Goal: Information Seeking & Learning: Learn about a topic

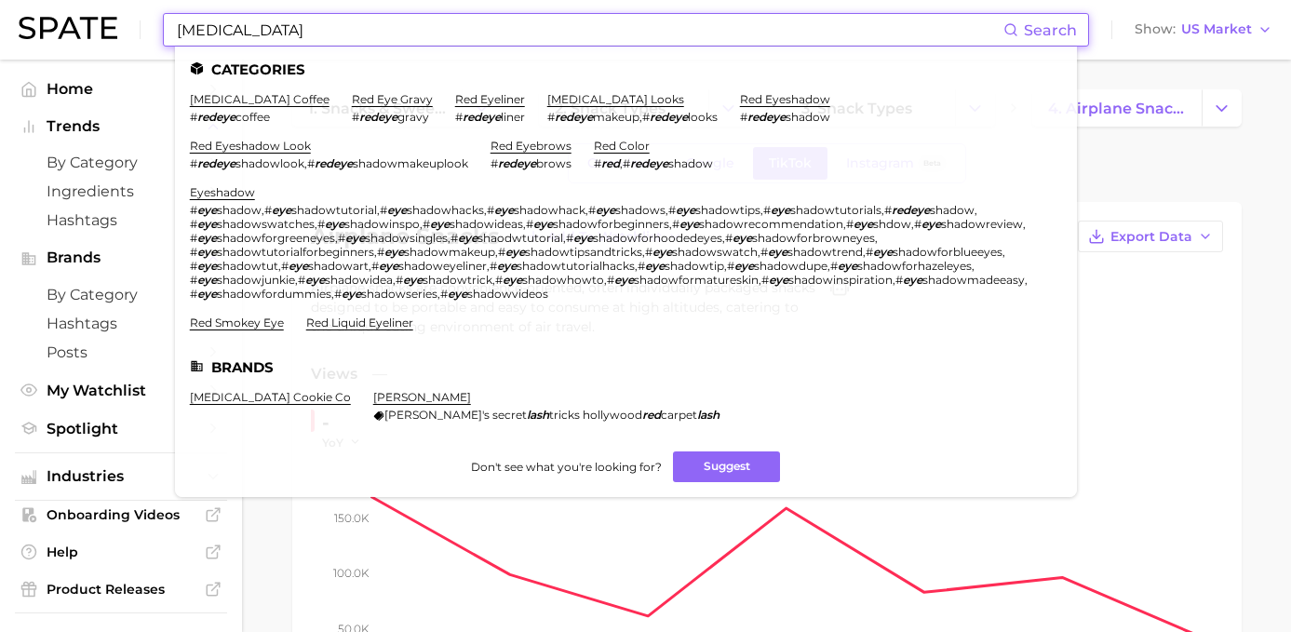
click at [1217, 182] on div "Overview Google TikTok Instagram Beta" at bounding box center [766, 163] width 949 height 40
click at [441, 34] on input "[MEDICAL_DATA]" at bounding box center [589, 30] width 828 height 32
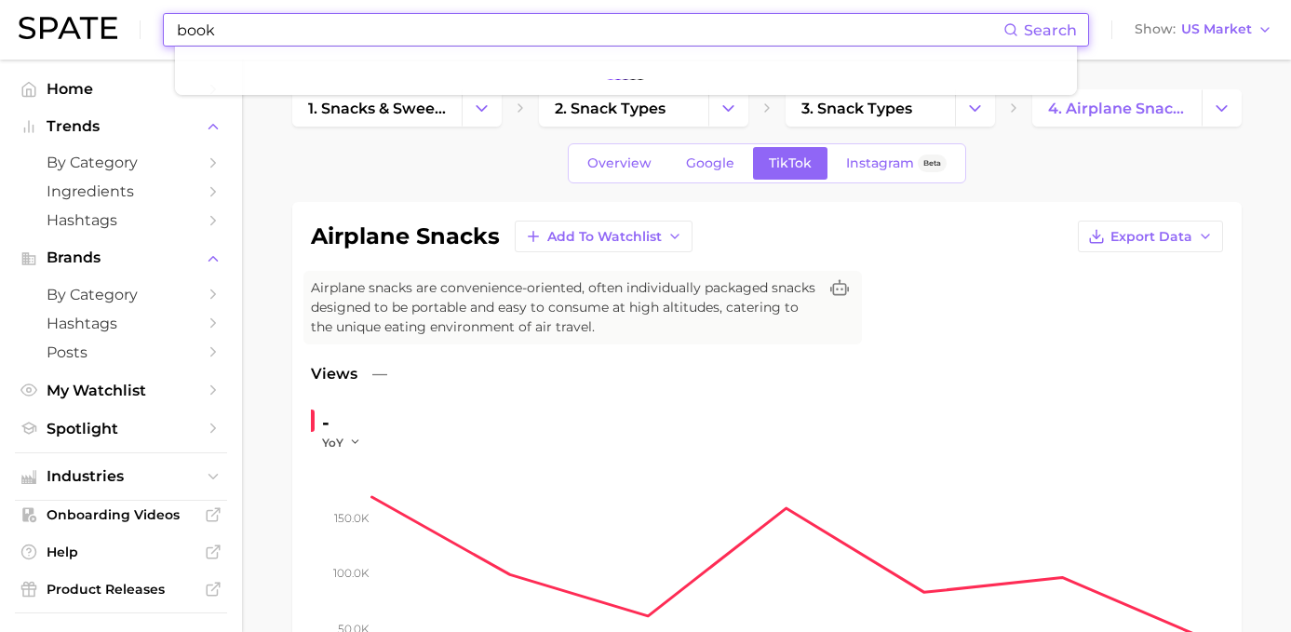
type input "book"
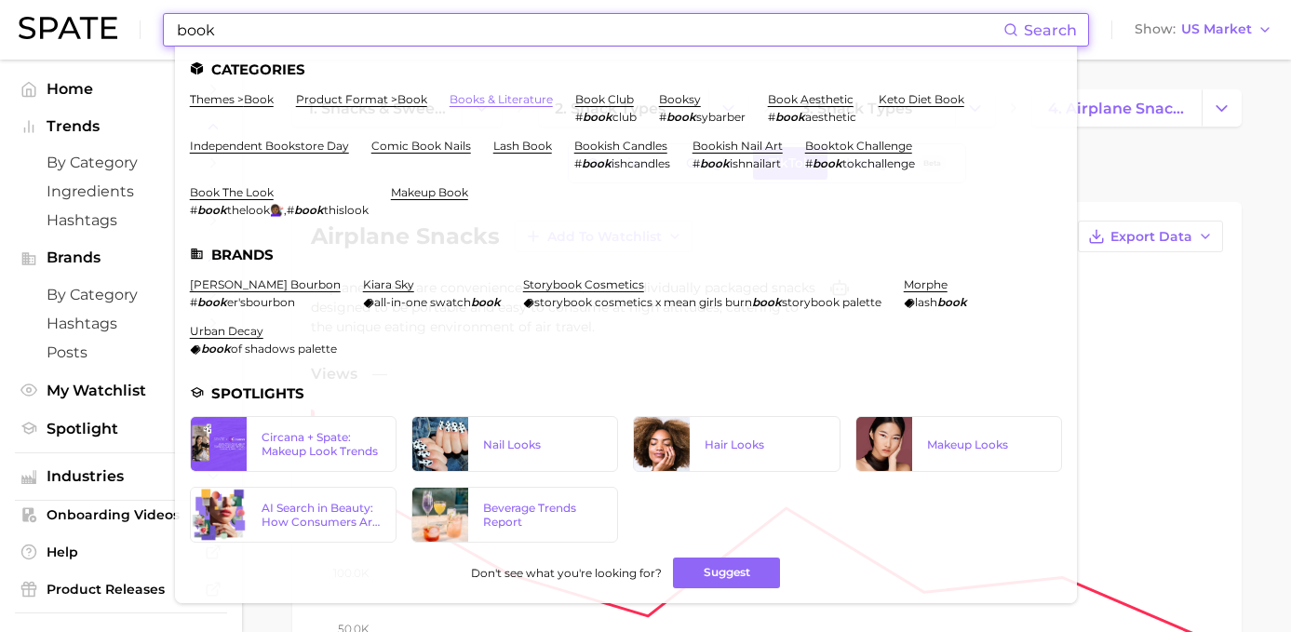
click at [463, 98] on link "books & literature" at bounding box center [501, 99] width 103 height 14
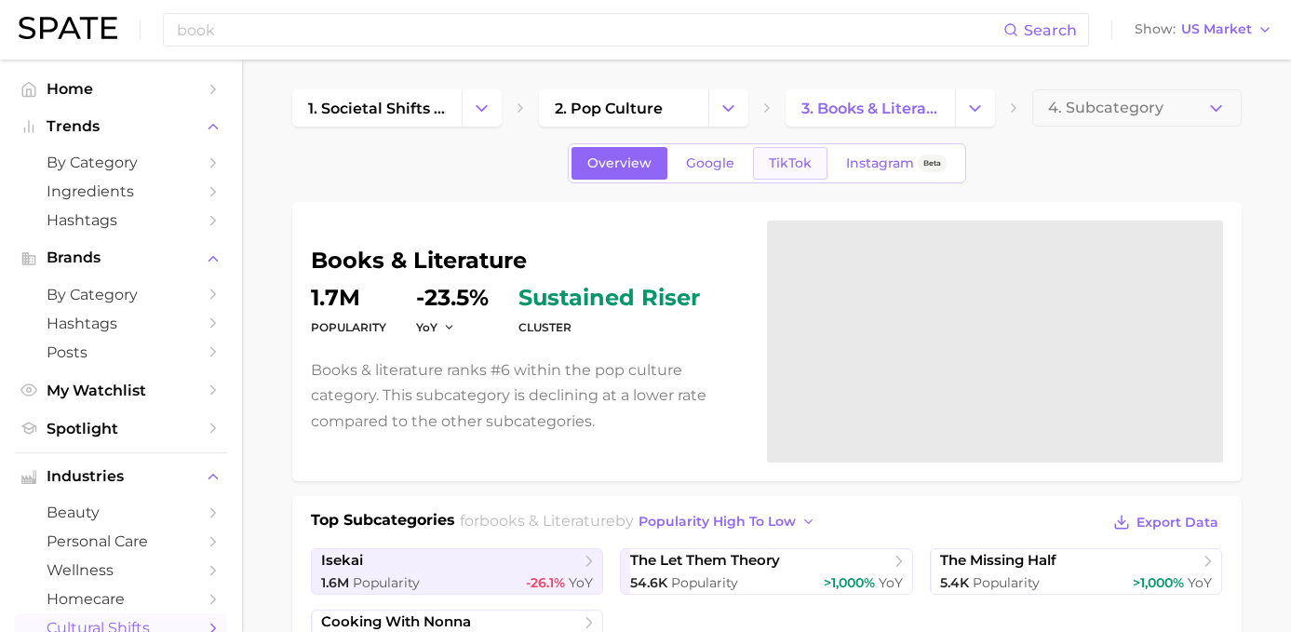
click at [796, 168] on span "TikTok" at bounding box center [790, 163] width 43 height 16
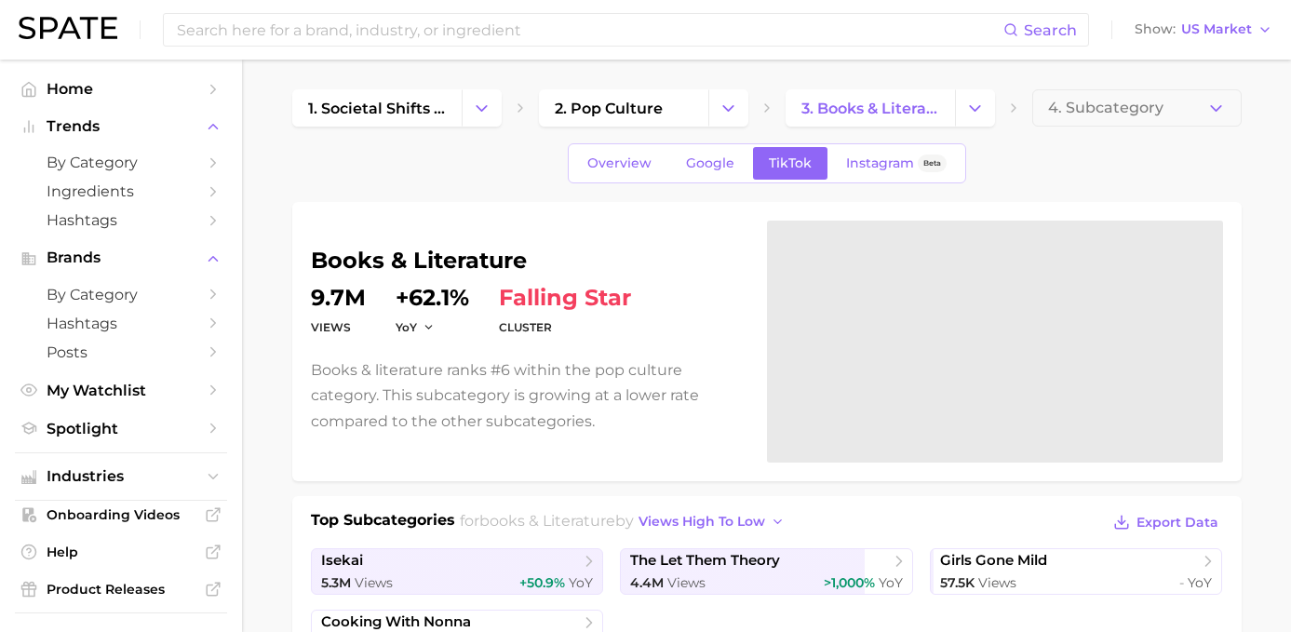
click at [345, 302] on dd "9.7m" at bounding box center [338, 298] width 55 height 22
click at [328, 331] on dt "Views" at bounding box center [338, 327] width 55 height 22
click at [859, 155] on span "Instagram" at bounding box center [880, 163] width 68 height 16
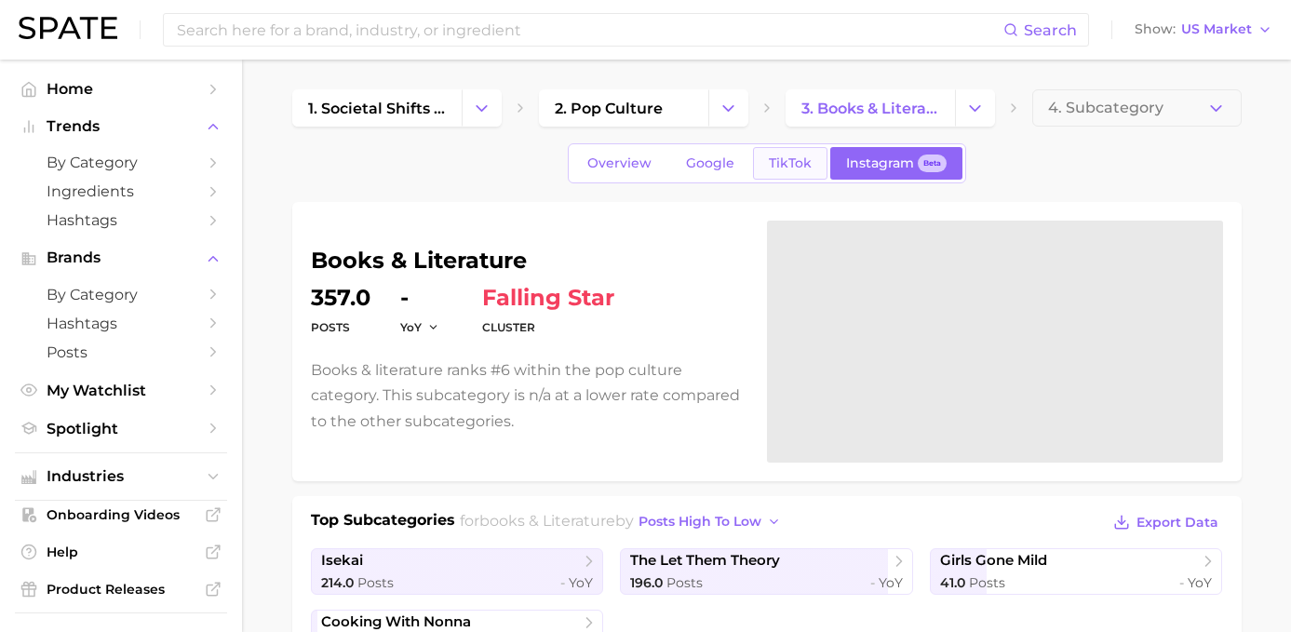
click at [803, 177] on link "TikTok" at bounding box center [790, 163] width 74 height 33
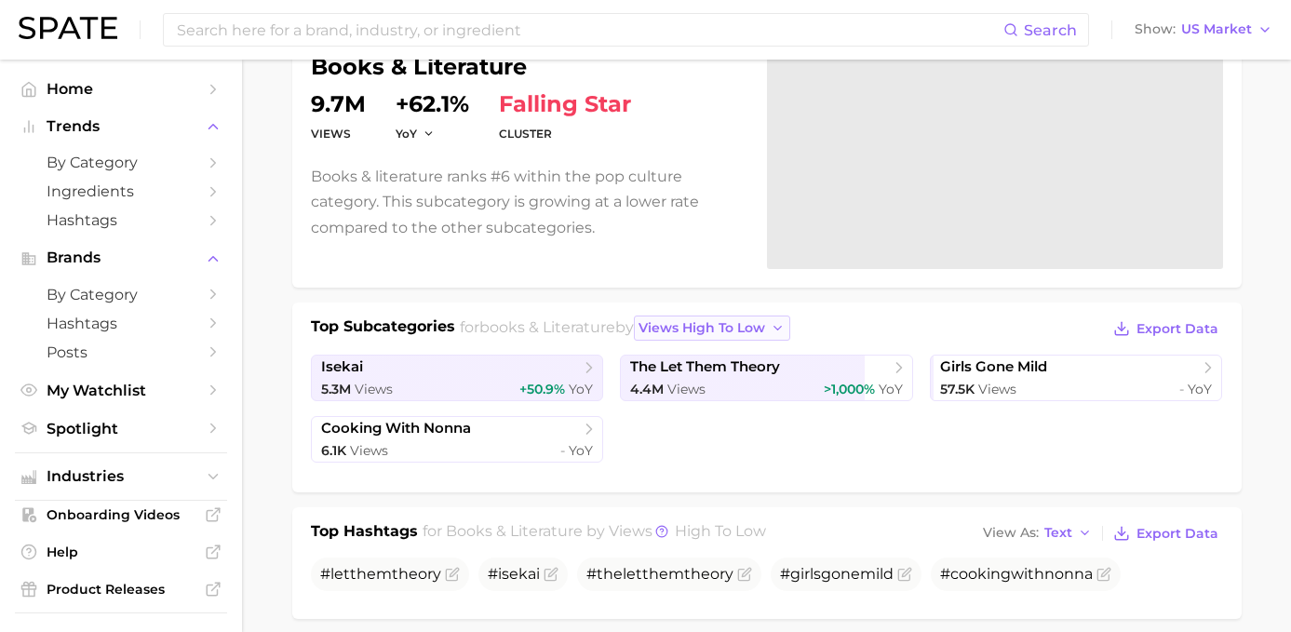
click at [705, 326] on span "views high to low" at bounding box center [701, 328] width 127 height 16
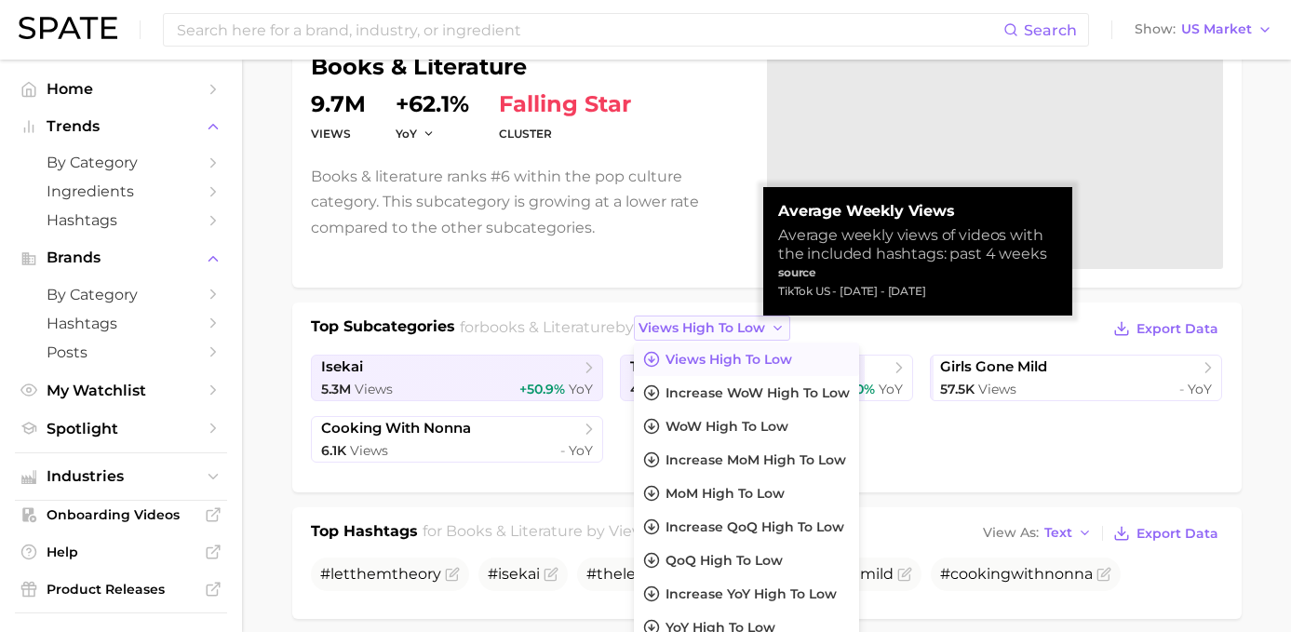
click at [705, 326] on span "views high to low" at bounding box center [701, 328] width 127 height 16
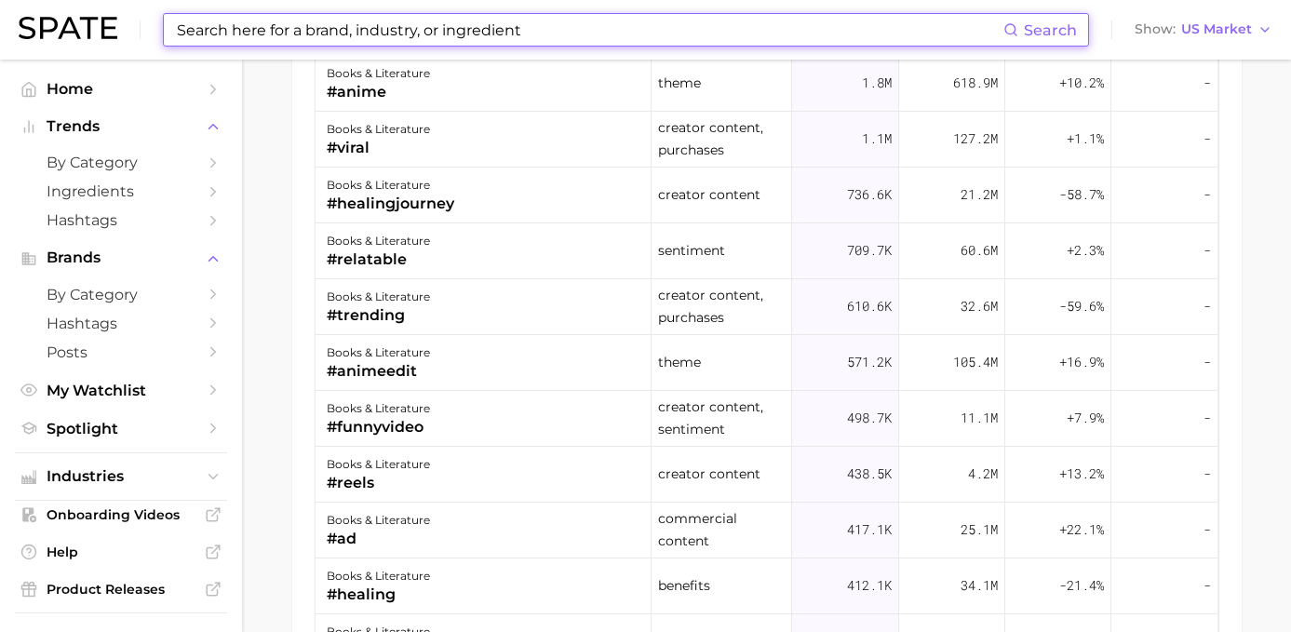
click at [516, 24] on input at bounding box center [589, 30] width 828 height 32
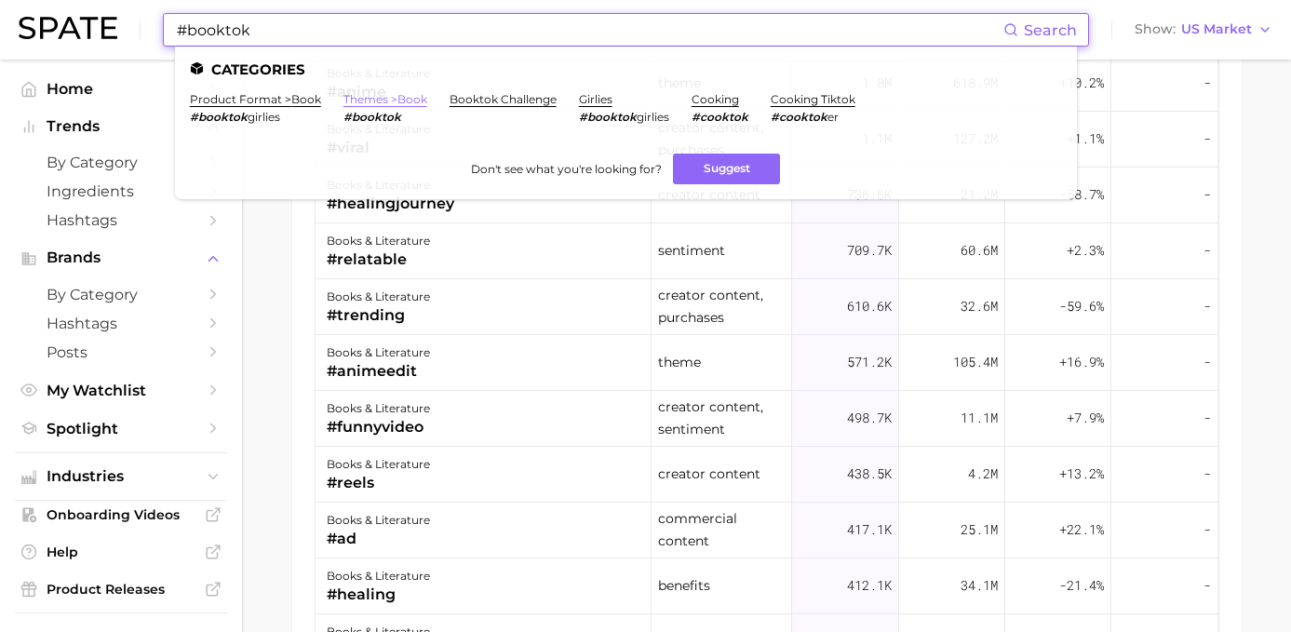
type input "#booktok"
click at [360, 99] on link "themes > book" at bounding box center [385, 99] width 84 height 14
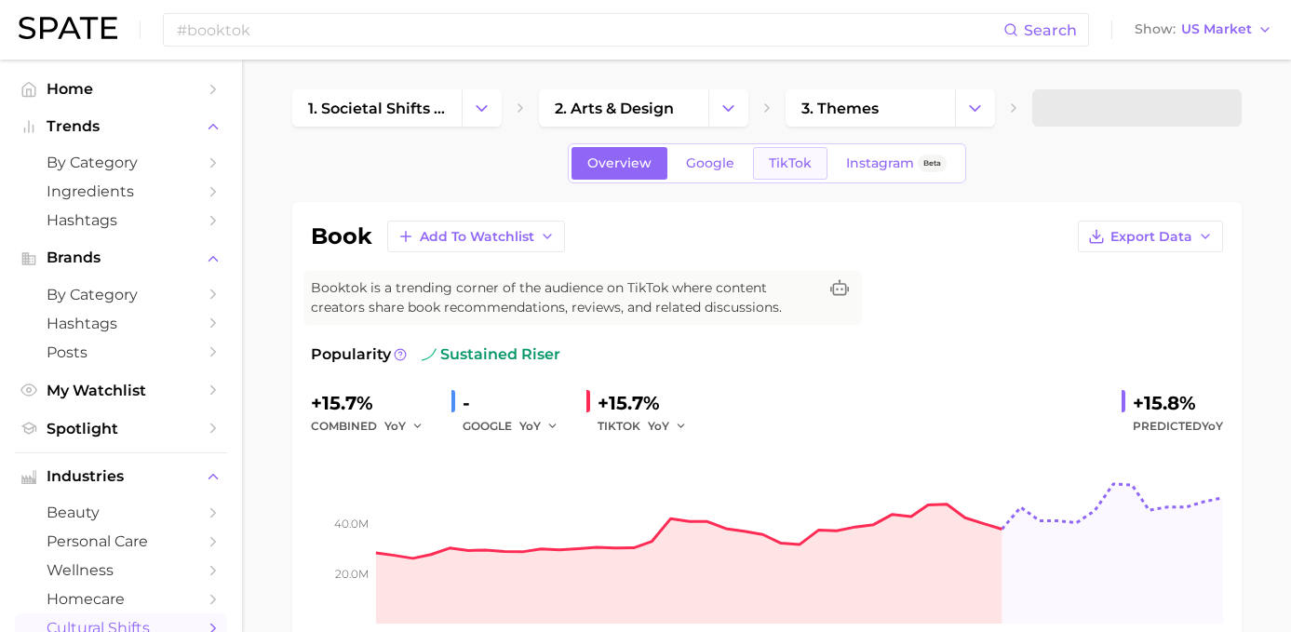
click at [794, 159] on span "TikTok" at bounding box center [790, 163] width 43 height 16
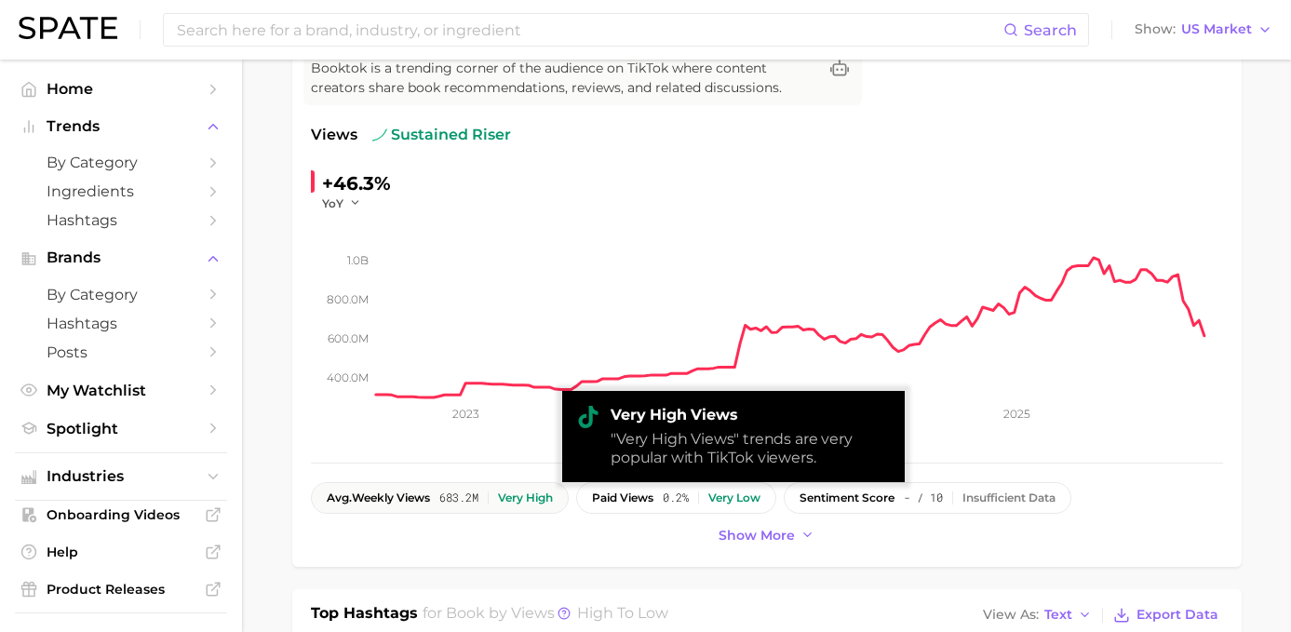
scroll to position [203, 0]
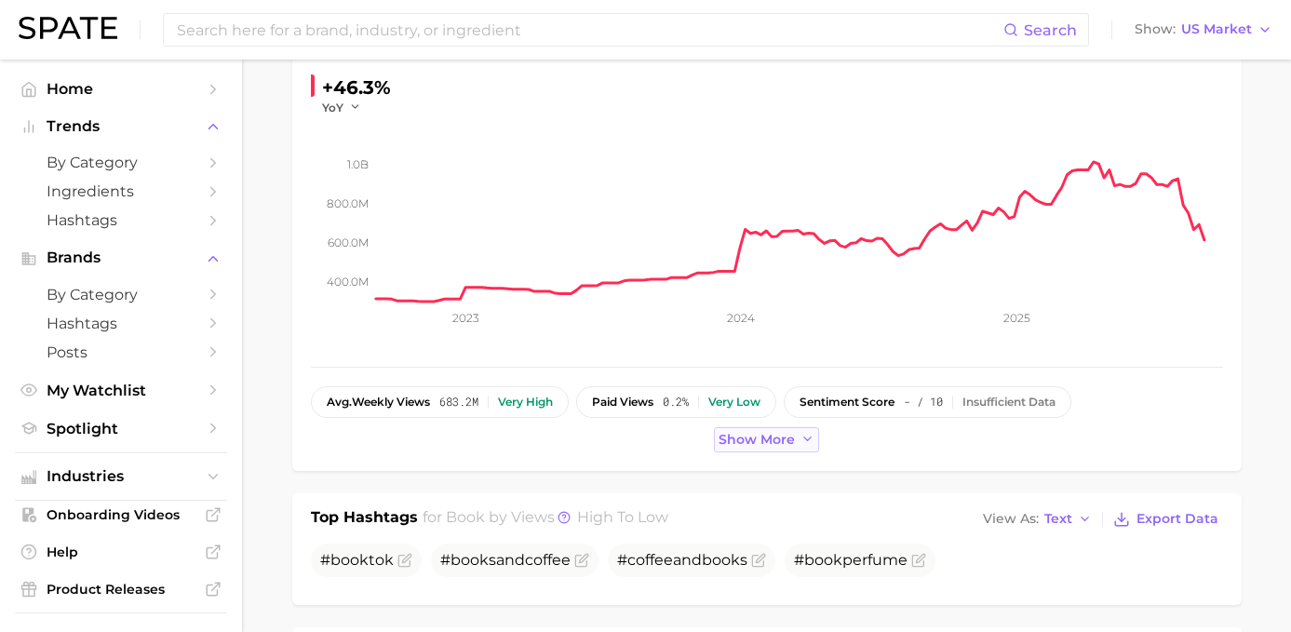
click at [744, 428] on button "Show more" at bounding box center [767, 439] width 106 height 25
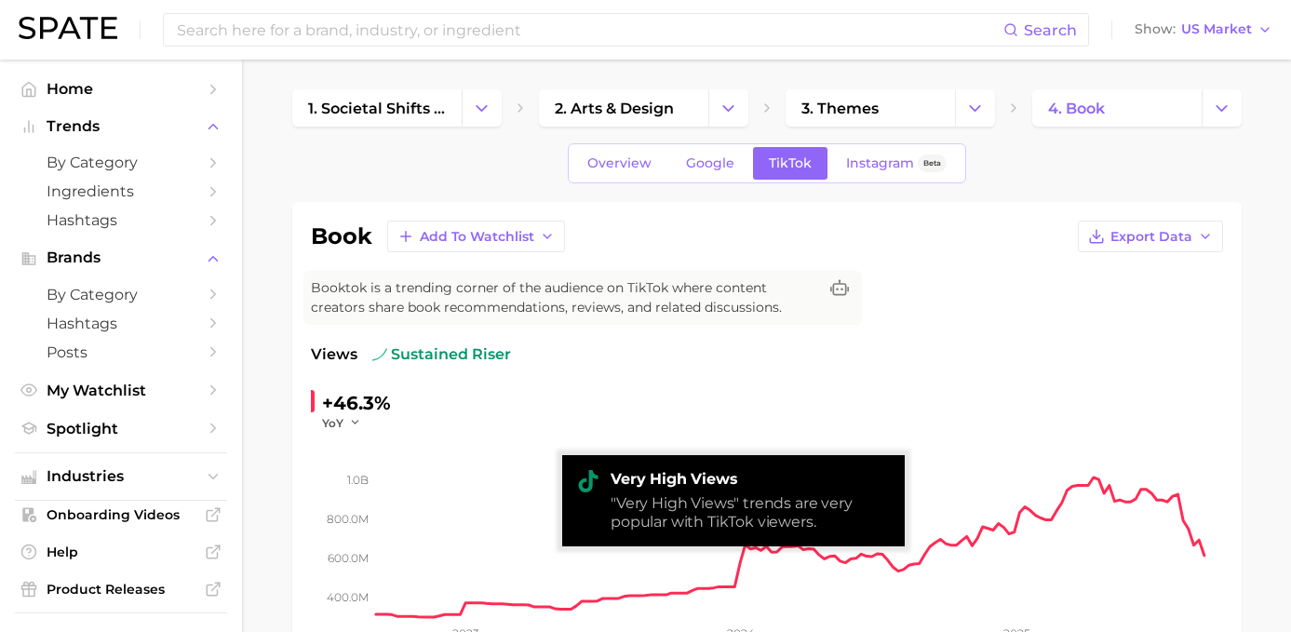
scroll to position [0, 0]
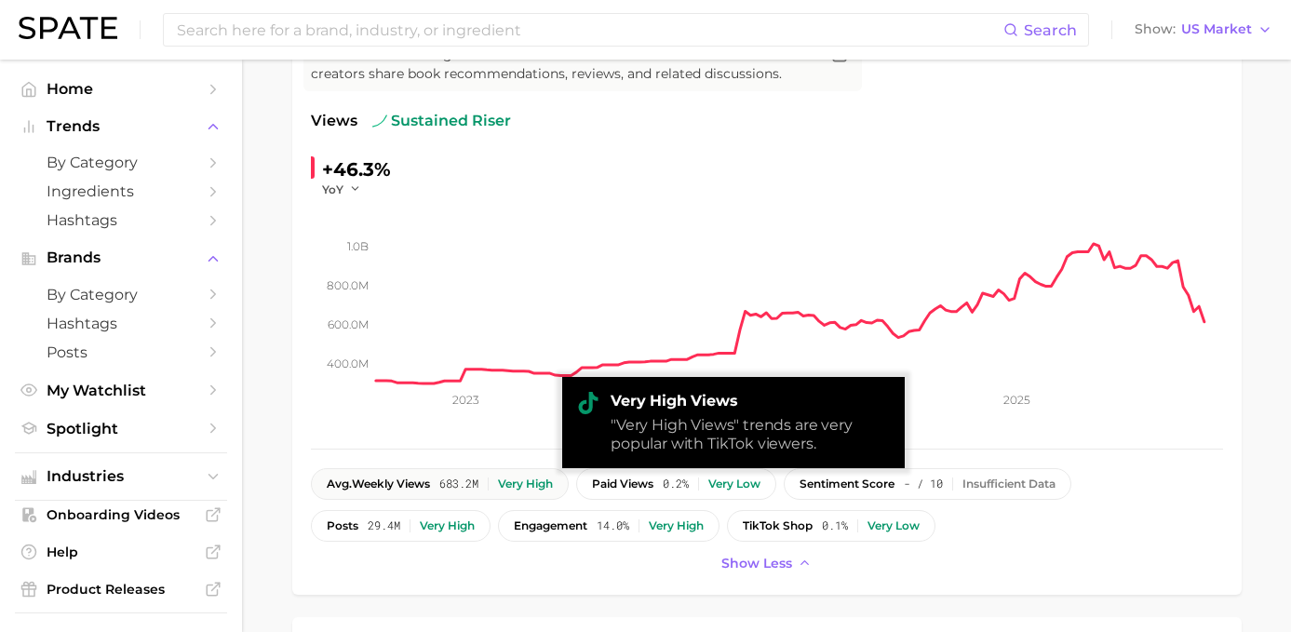
click at [432, 487] on div "avg. weekly views 683.2m Very high" at bounding box center [440, 483] width 226 height 13
click at [520, 481] on div "Very high" at bounding box center [525, 483] width 55 height 13
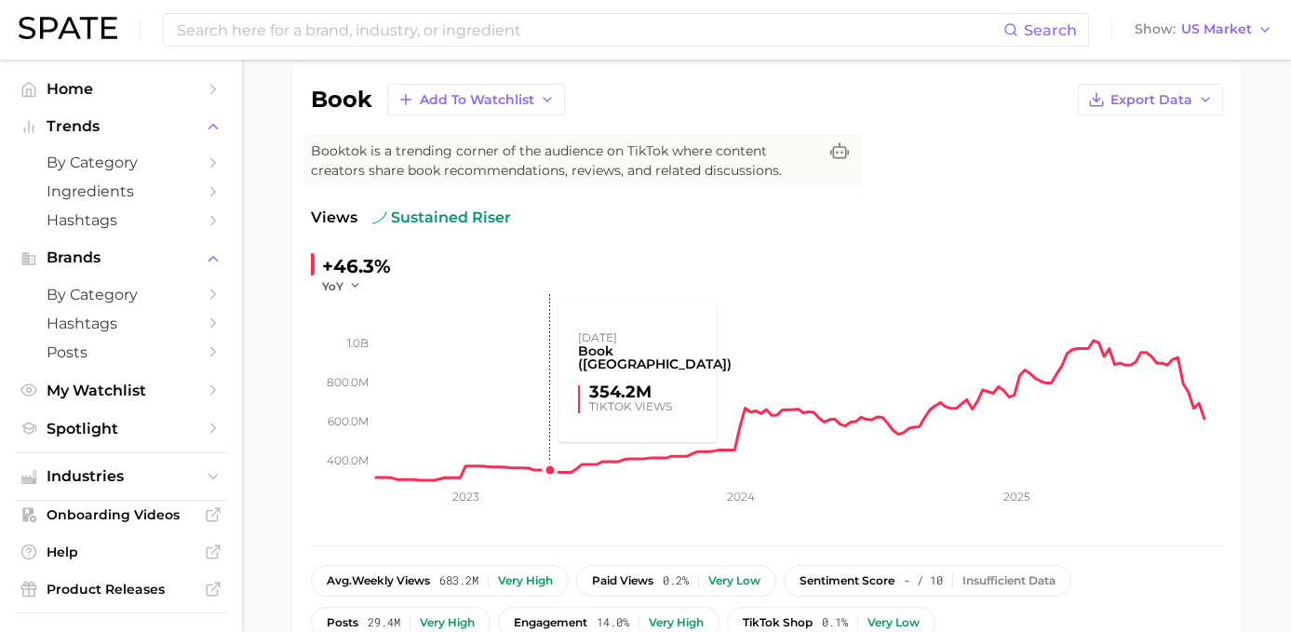
scroll to position [147, 0]
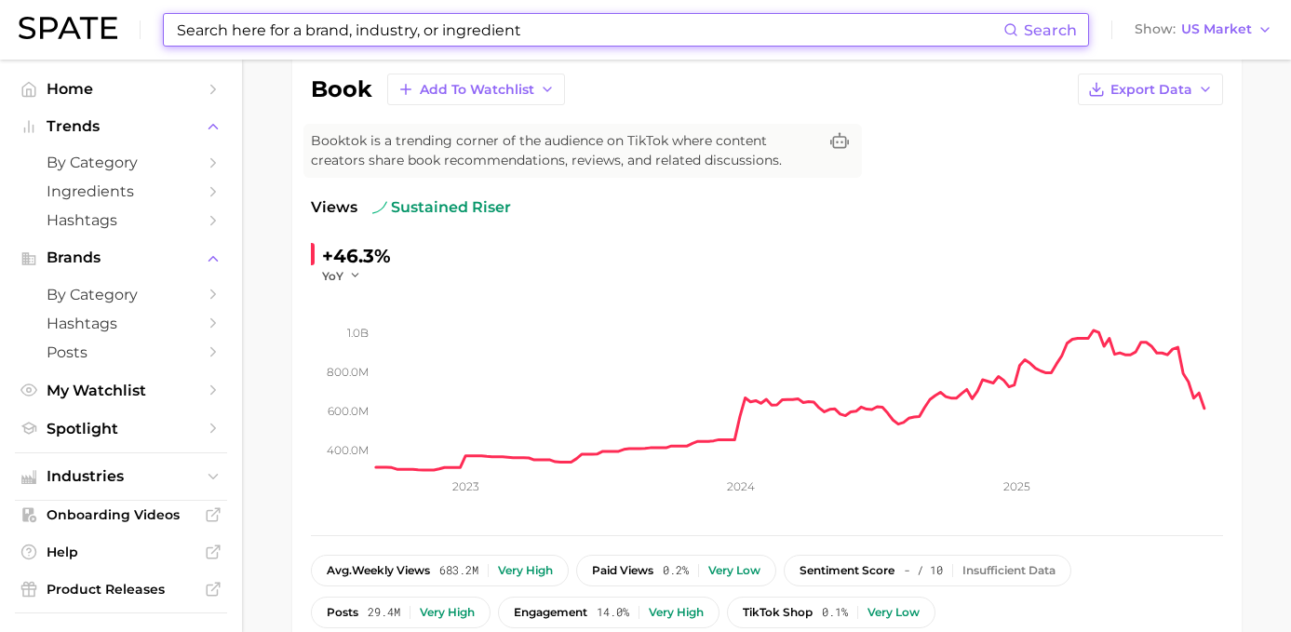
click at [313, 34] on input at bounding box center [589, 30] width 828 height 32
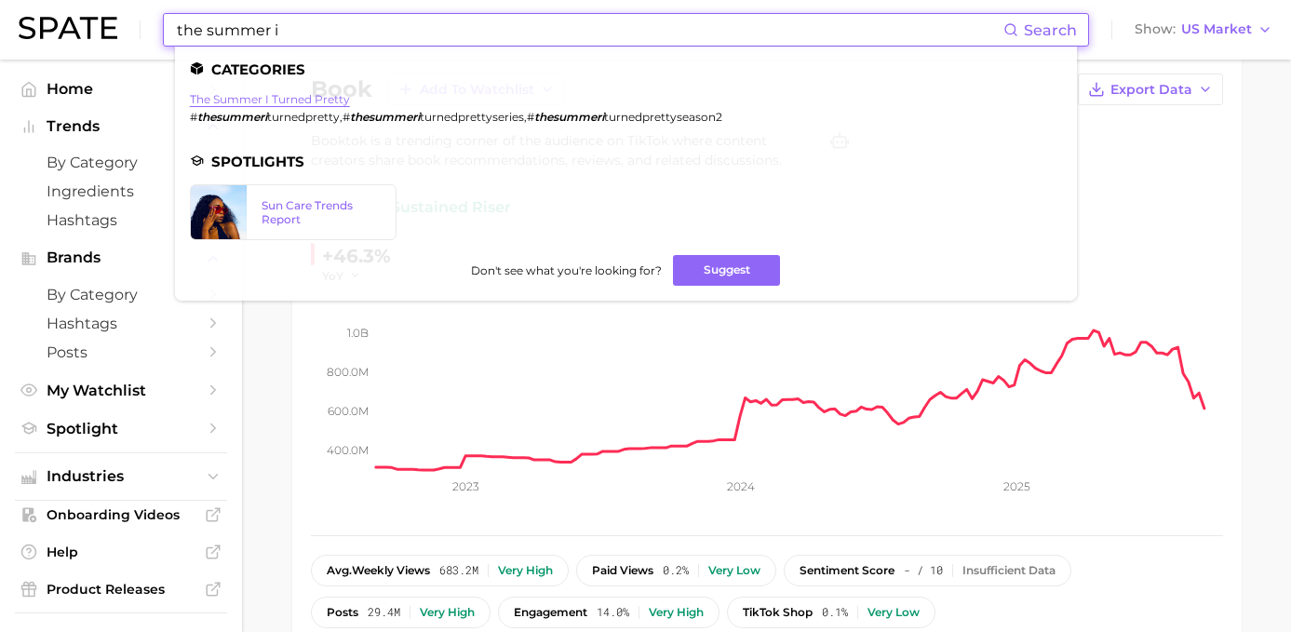
type input "the summer i"
click at [248, 104] on link "the summer i turned pretty" at bounding box center [270, 99] width 160 height 14
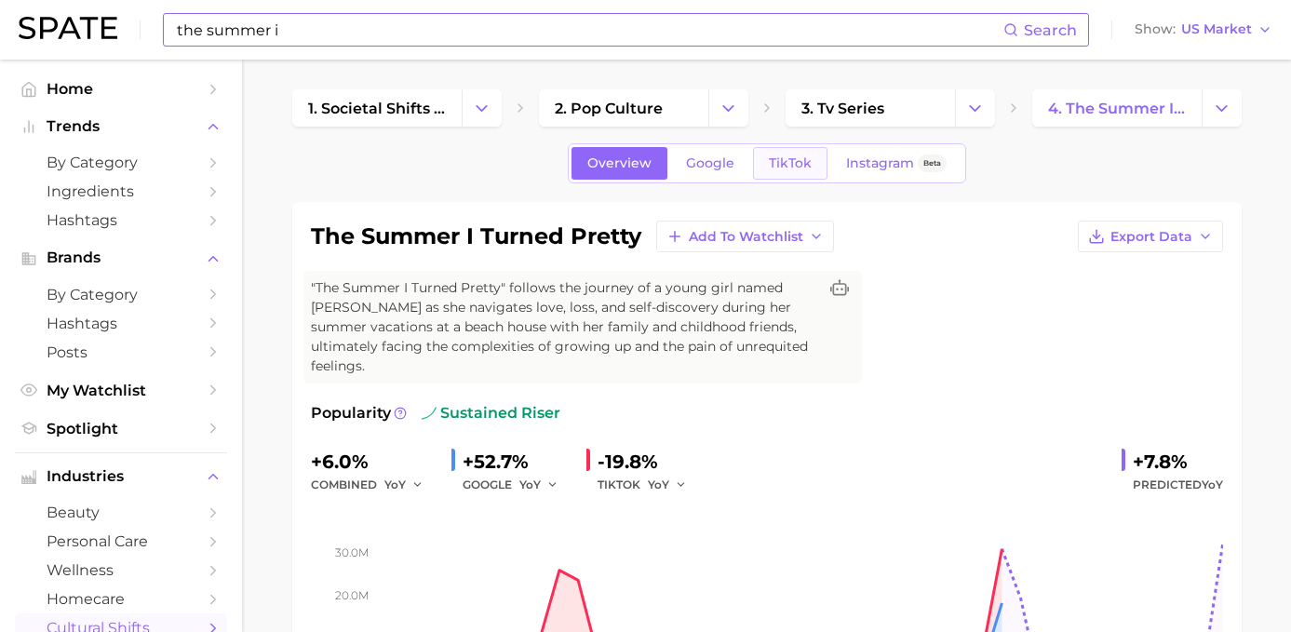
click at [791, 178] on link "TikTok" at bounding box center [790, 163] width 74 height 33
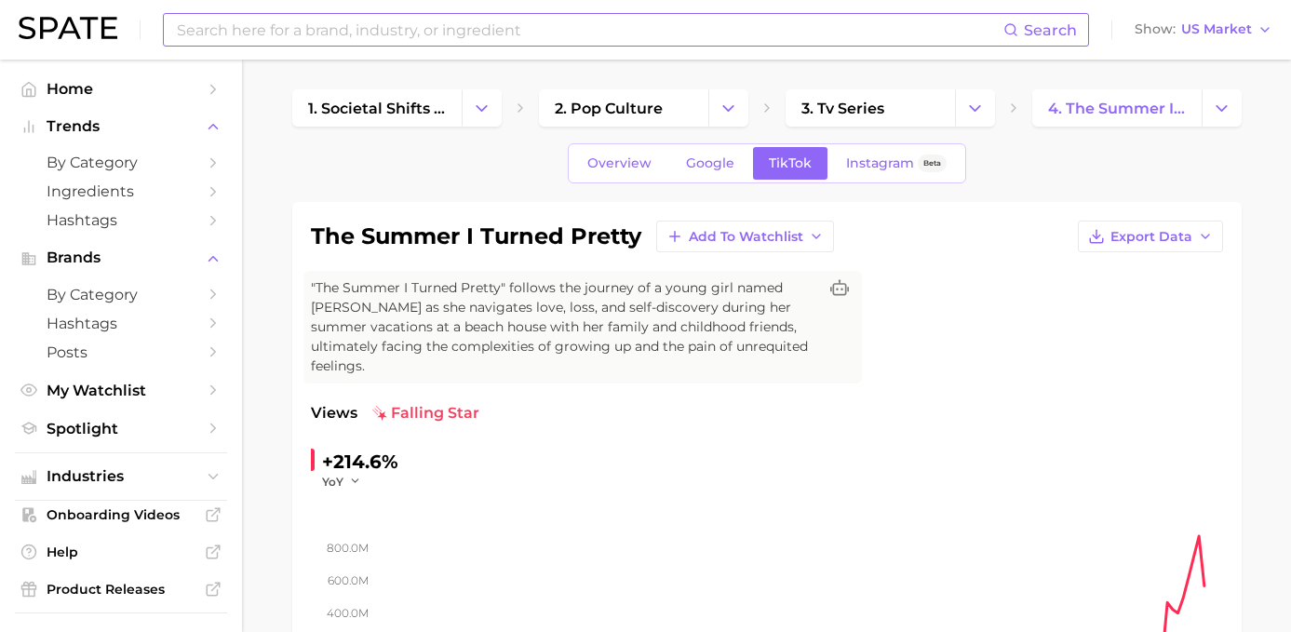
click at [884, 144] on div "Overview Google TikTok Instagram Beta" at bounding box center [767, 163] width 398 height 40
click at [881, 168] on span "Instagram" at bounding box center [880, 163] width 68 height 16
